Goal: Transaction & Acquisition: Purchase product/service

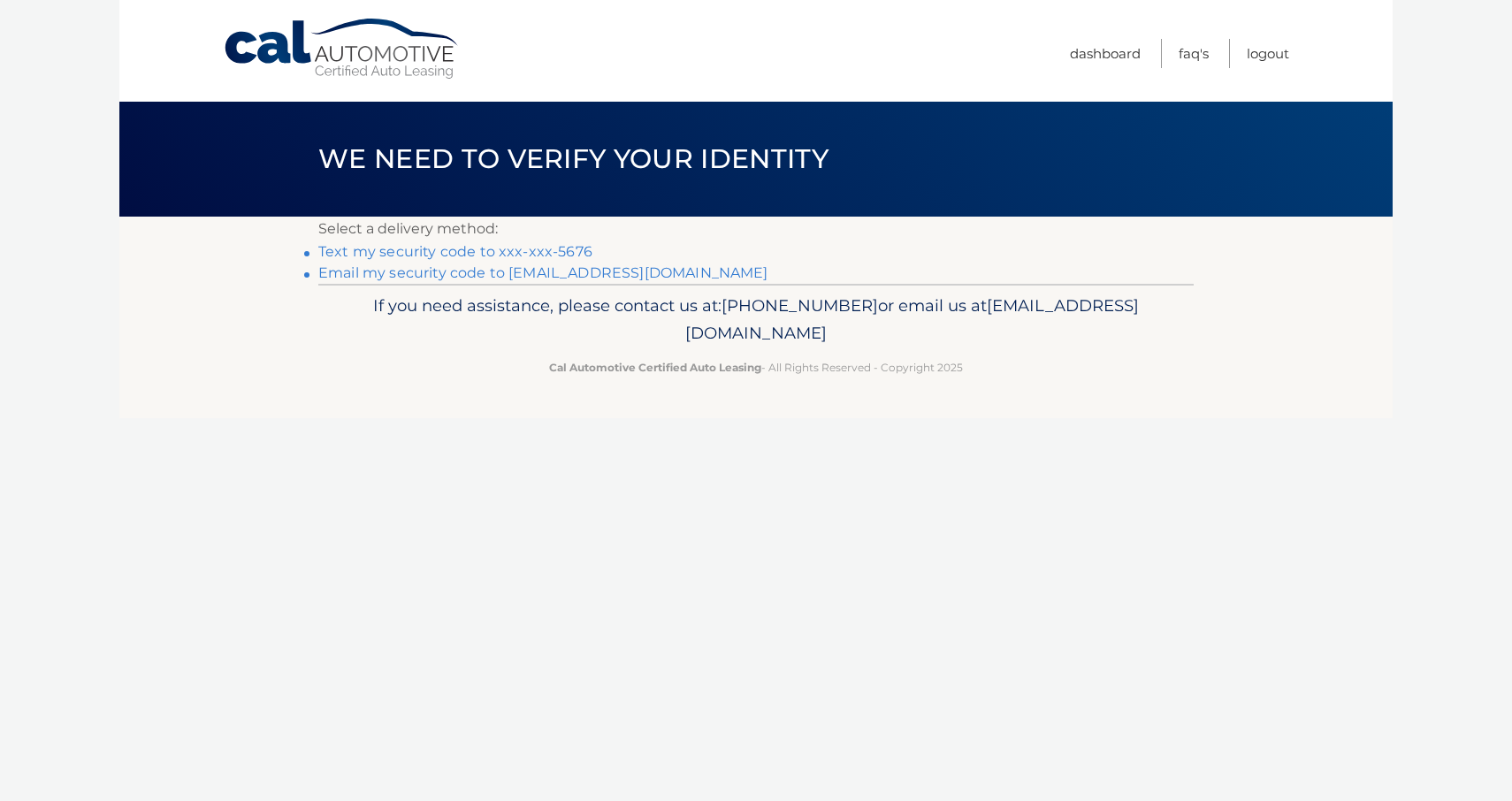
click at [385, 252] on link "Text my security code to xxx-xxx-5676" at bounding box center [455, 252] width 274 height 17
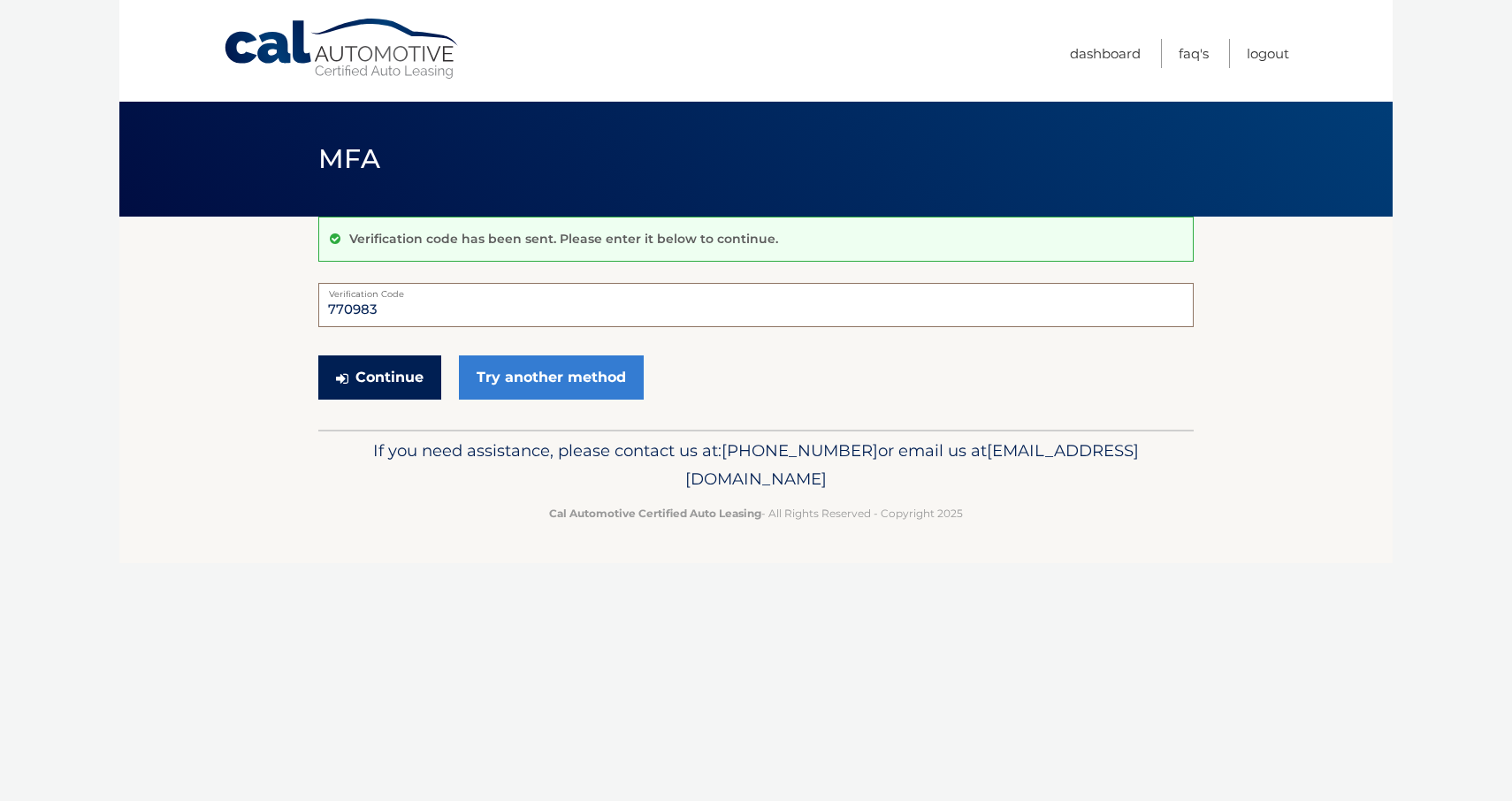
type input "770983"
click at [395, 371] on button "Continue" at bounding box center [380, 378] width 123 height 44
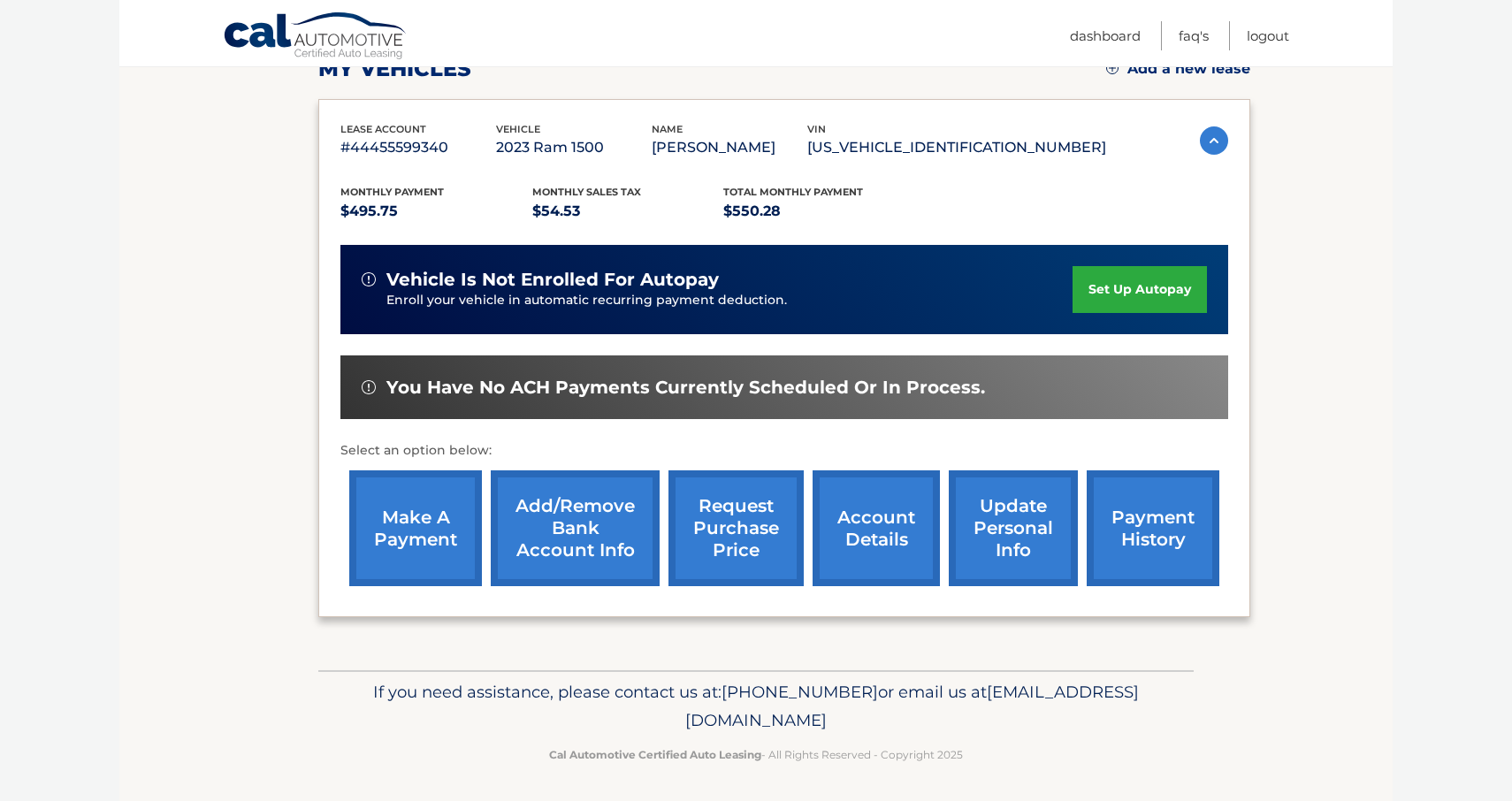
scroll to position [266, 0]
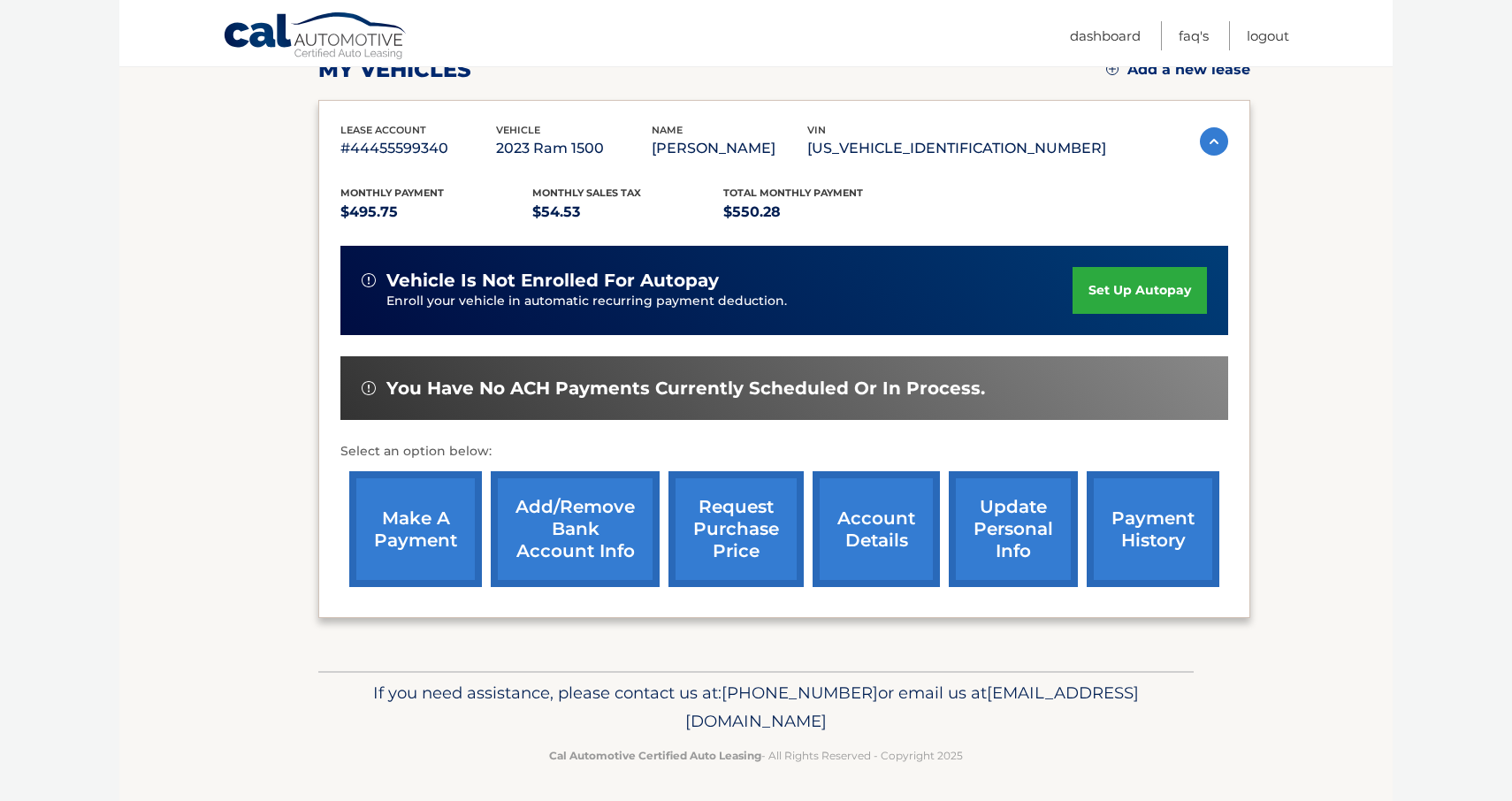
click at [429, 519] on link "make a payment" at bounding box center [415, 528] width 133 height 115
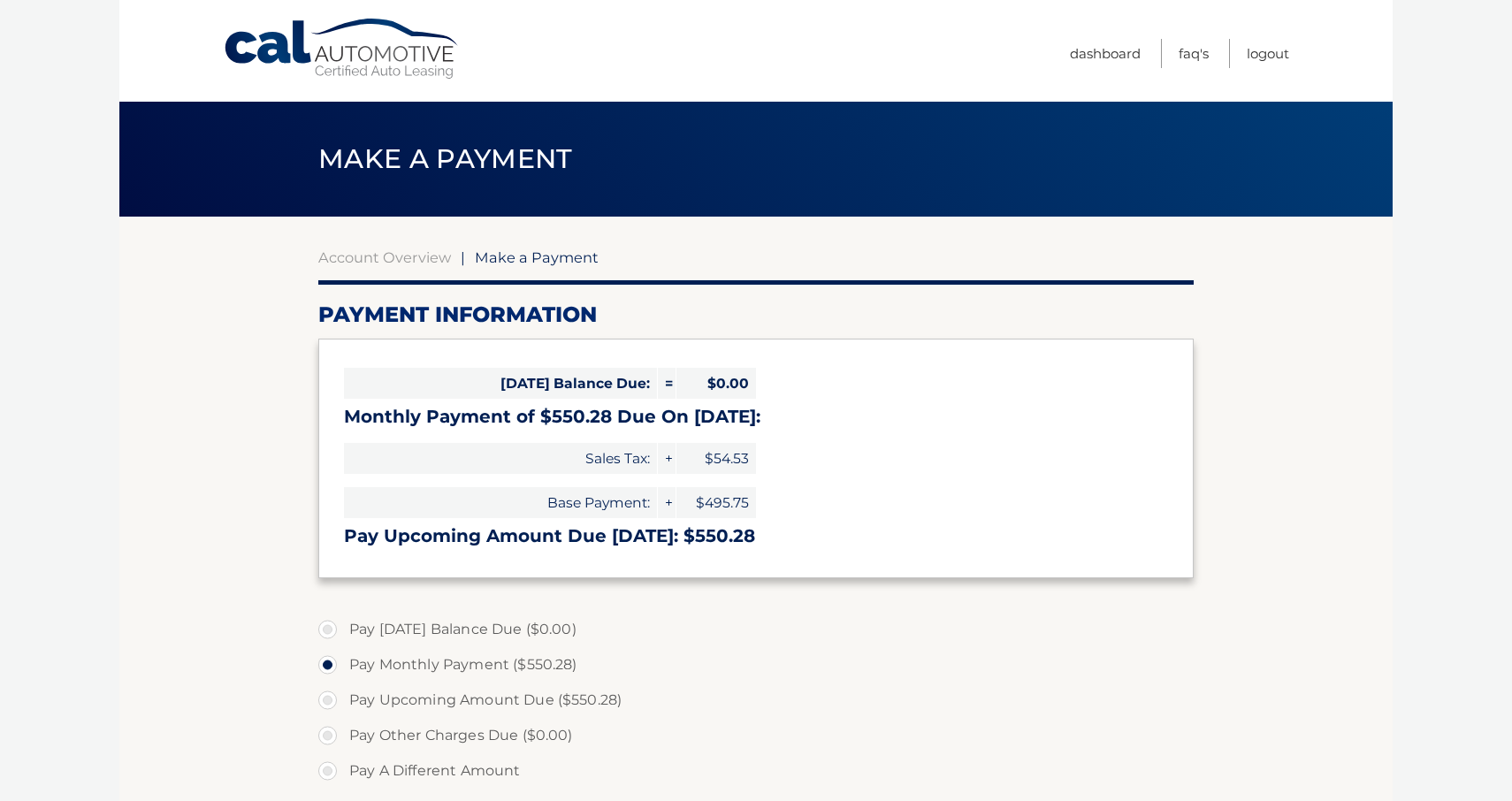
select select "ZDE2ZDA3NDUtODNlMi00YjhjLThiZDYtNjI0ZWFhMDBkNDdm"
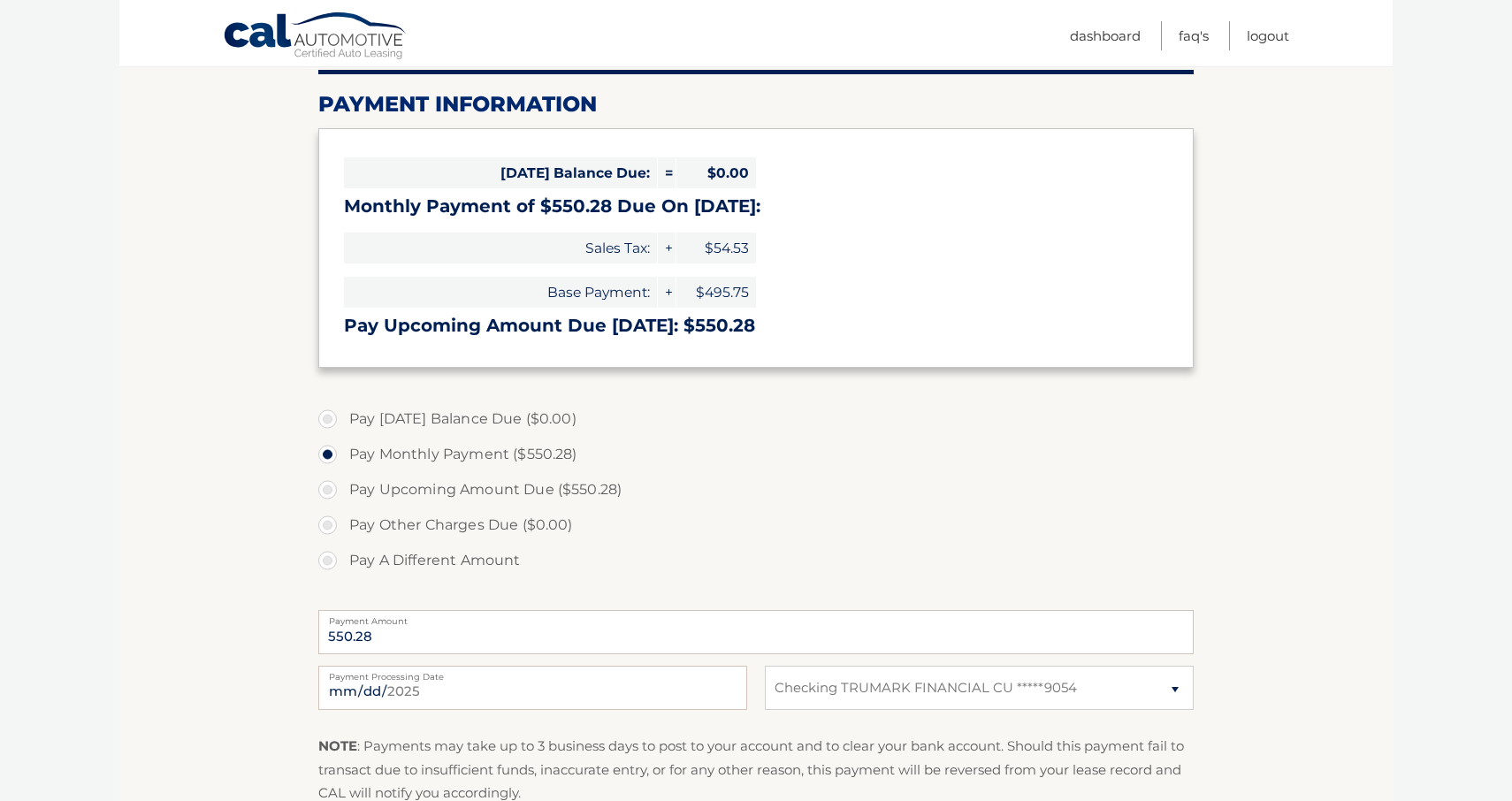
scroll to position [210, 0]
click at [436, 695] on input "2025-09-24" at bounding box center [532, 688] width 428 height 44
type input "2025-10-03"
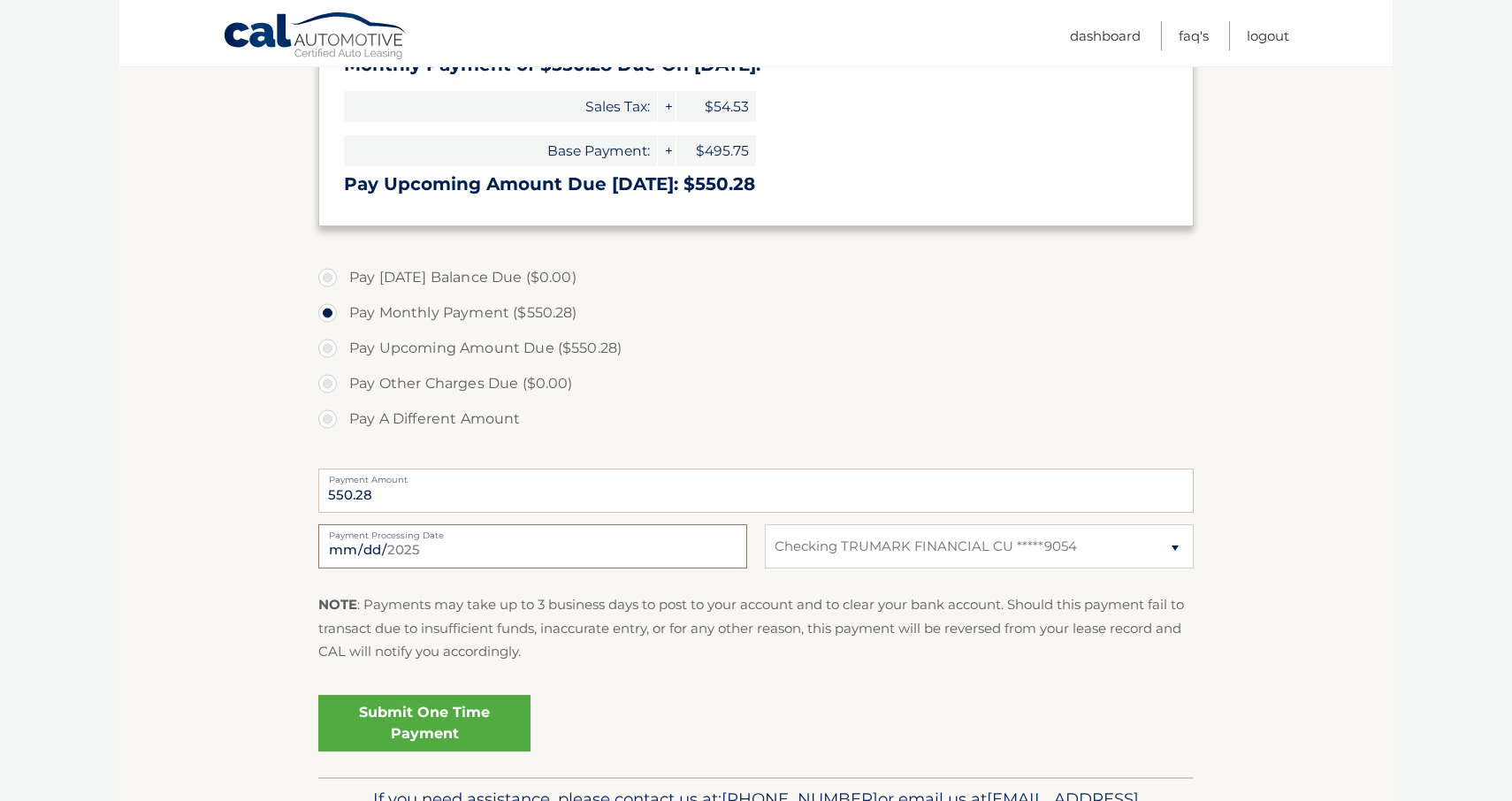
scroll to position [354, 0]
click at [463, 726] on link "Submit One Time Payment" at bounding box center [425, 721] width 212 height 56
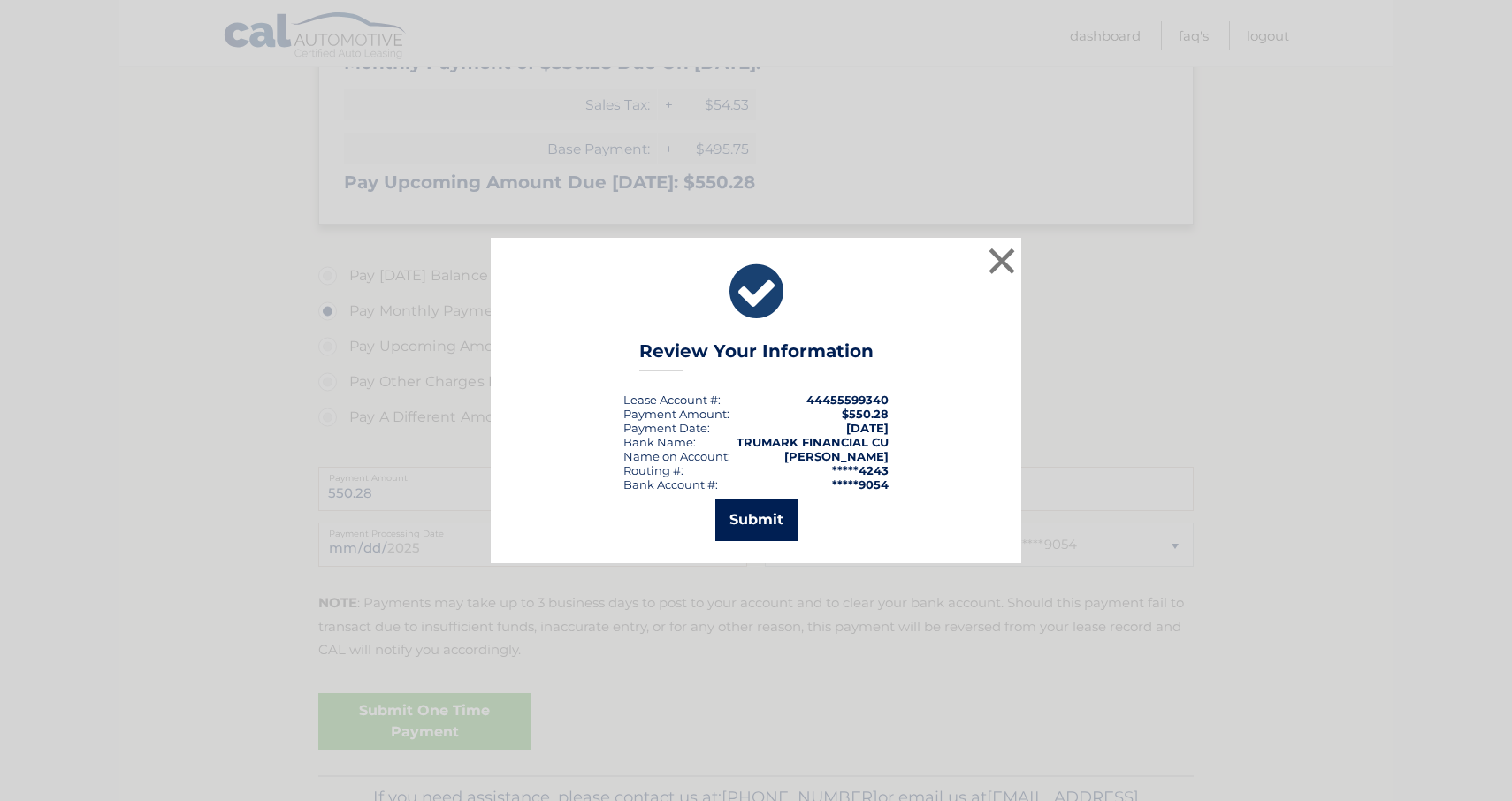
click at [756, 524] on button "Submit" at bounding box center [756, 520] width 82 height 42
